Goal: Find specific page/section: Find specific page/section

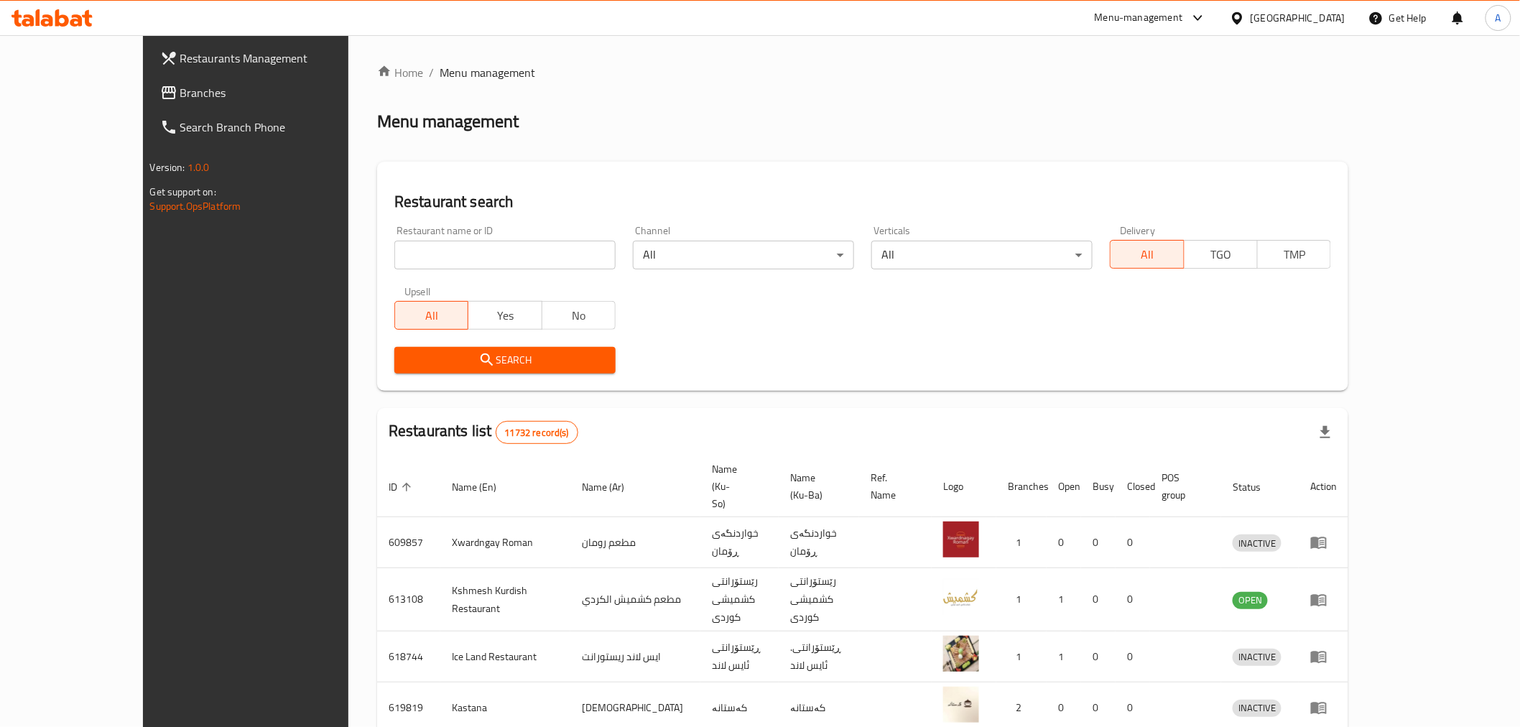
click at [394, 245] on input "search" at bounding box center [504, 255] width 221 height 29
type input "zomo"
click button "Search" at bounding box center [504, 360] width 221 height 27
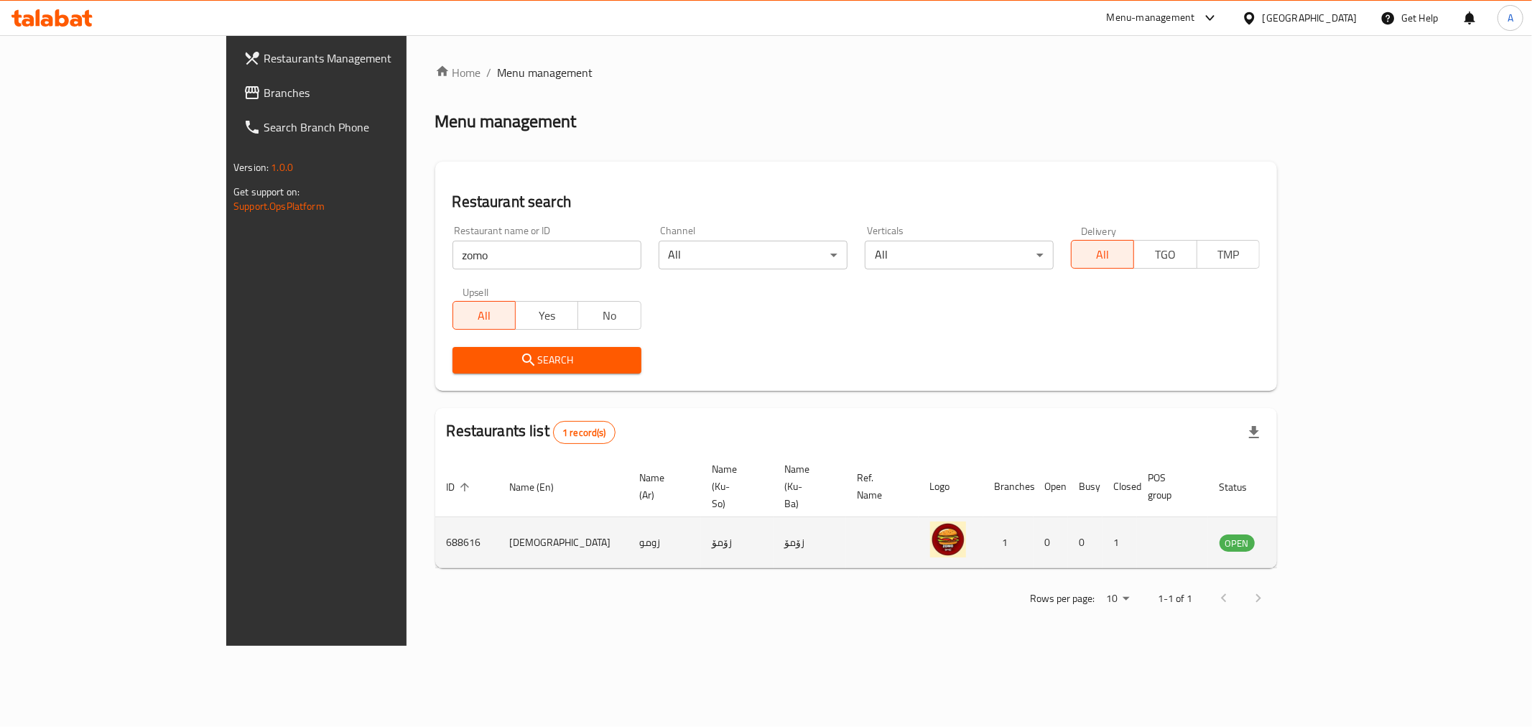
click at [435, 517] on td "688616" at bounding box center [466, 542] width 63 height 51
copy td "688616"
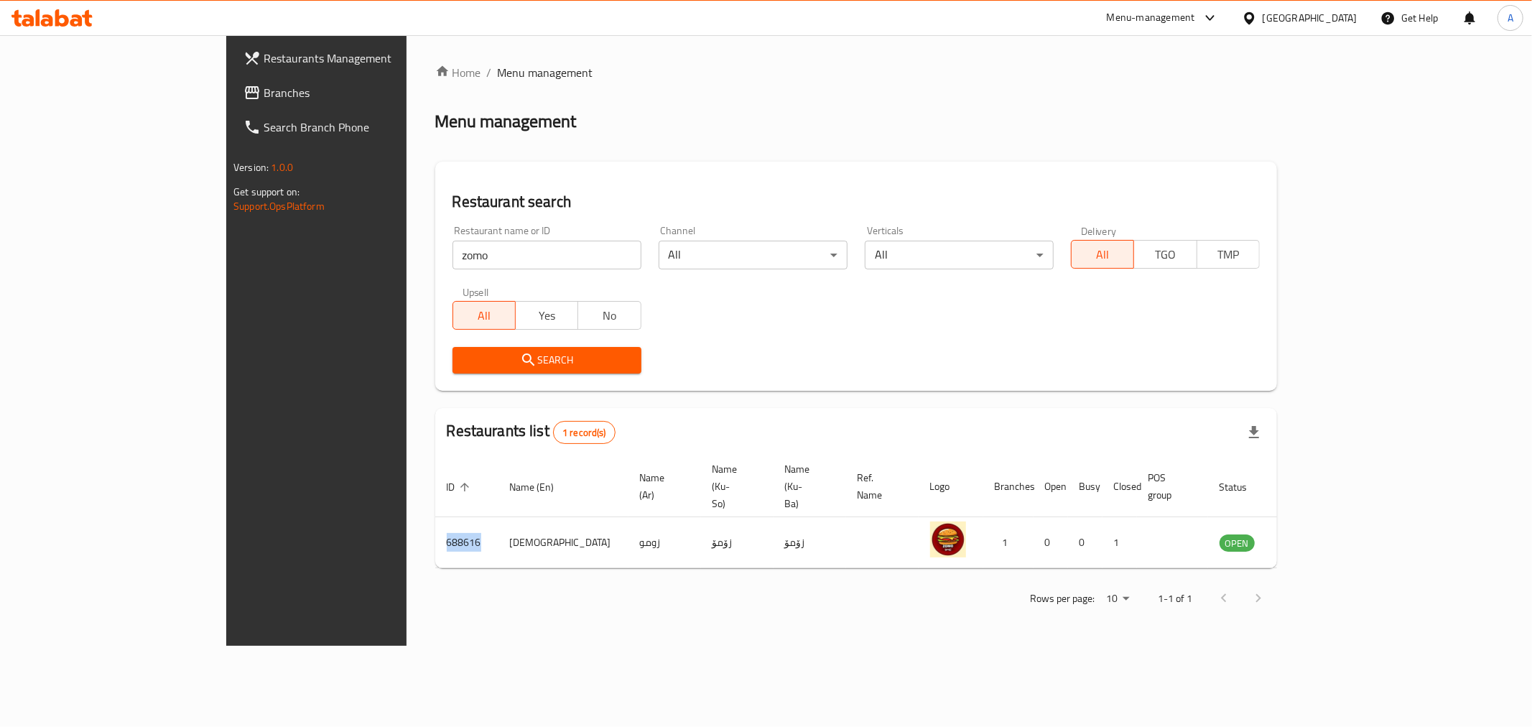
click at [69, 20] on icon at bounding box center [51, 17] width 81 height 17
